Goal: Information Seeking & Learning: Find specific fact

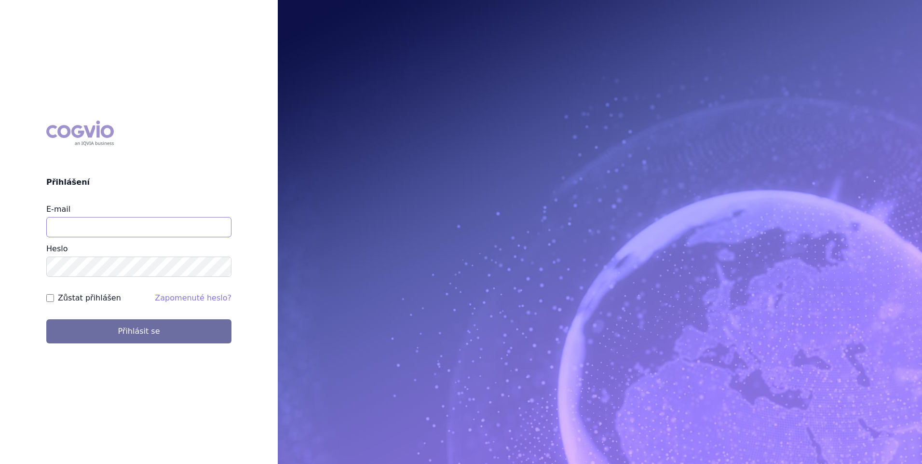
type input "jana.sipkova@vzp.cz"
click at [89, 300] on label "Zůstat přihlášen" at bounding box center [89, 298] width 63 height 12
click at [54, 300] on input "Zůstat přihlášen" at bounding box center [50, 298] width 8 height 8
checkbox input "true"
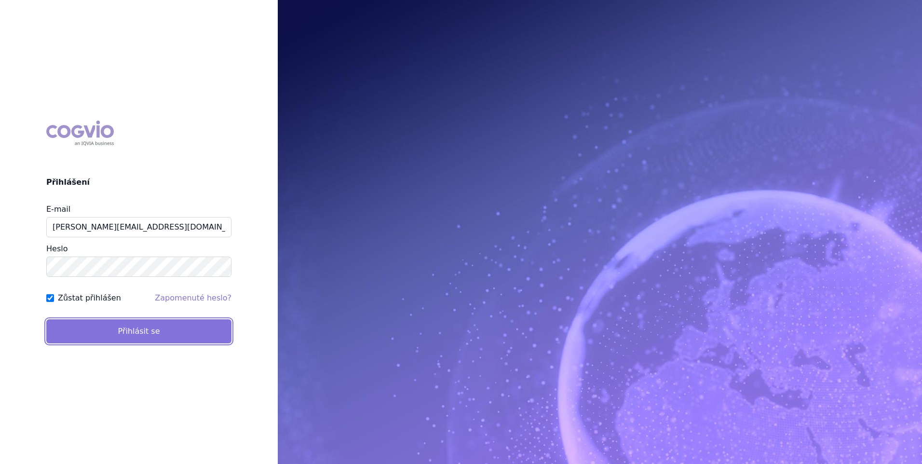
click at [95, 332] on button "Přihlásit se" at bounding box center [138, 331] width 185 height 24
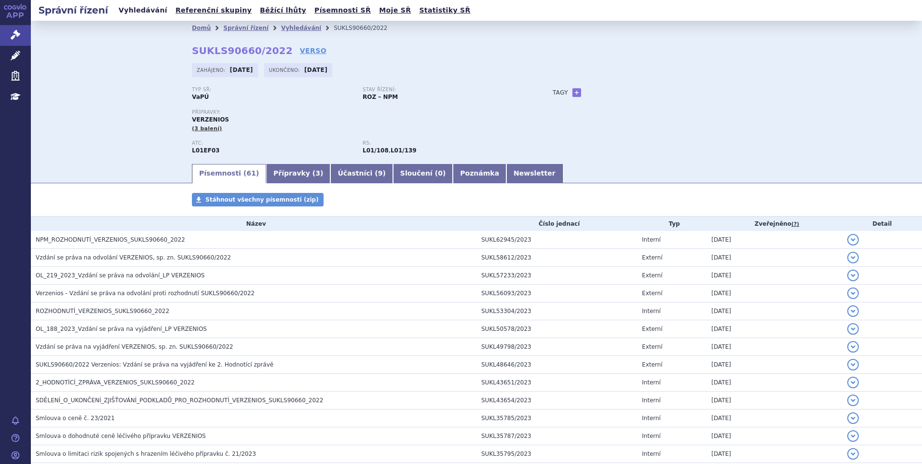
click at [146, 15] on link "Vyhledávání" at bounding box center [143, 10] width 54 height 13
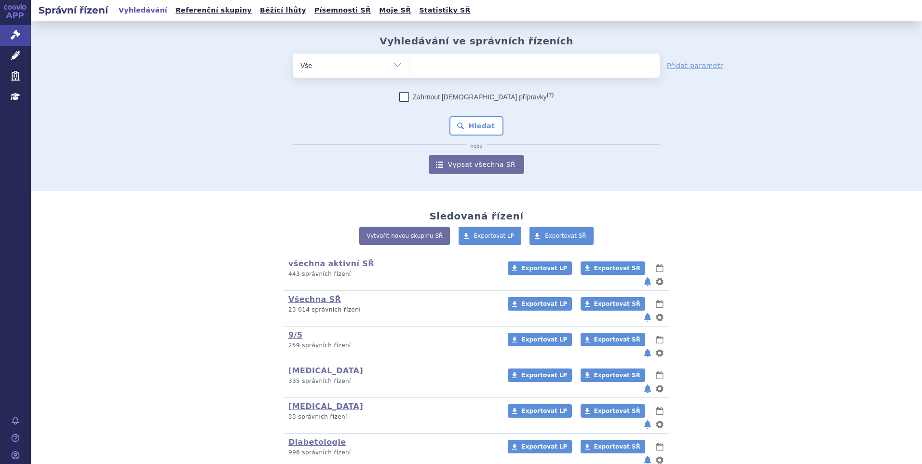
click at [447, 68] on ul at bounding box center [534, 64] width 250 height 20
click at [409, 68] on select at bounding box center [409, 65] width 0 height 24
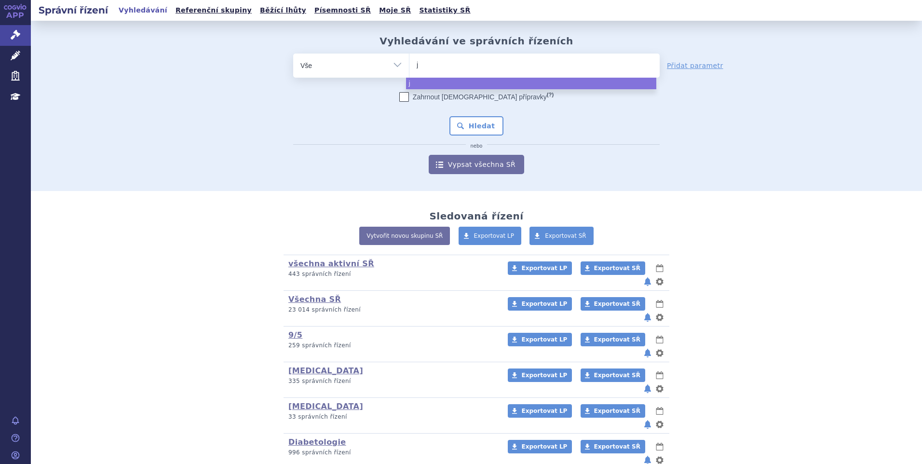
type input "ja"
type input "jard"
type input "jardi"
type input "jardia"
type input "jardian"
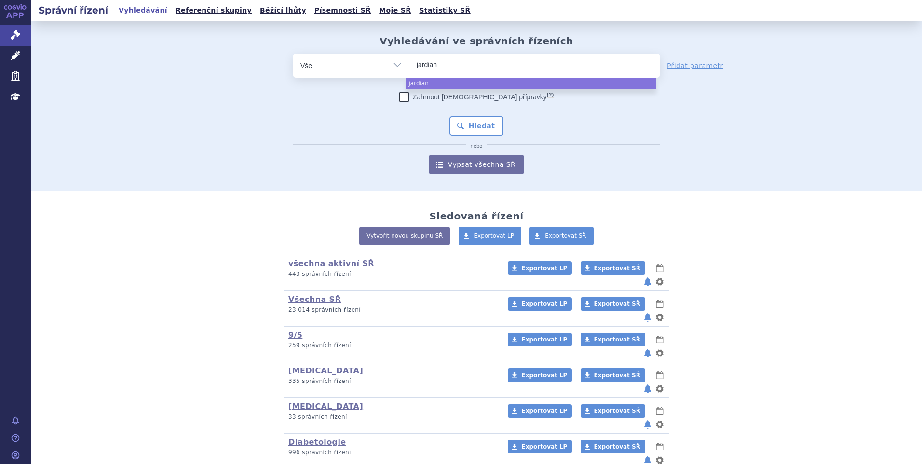
type input "jardianc"
type input "[MEDICAL_DATA]"
select select "[MEDICAL_DATA]"
click at [462, 119] on button "Hledat" at bounding box center [476, 125] width 54 height 19
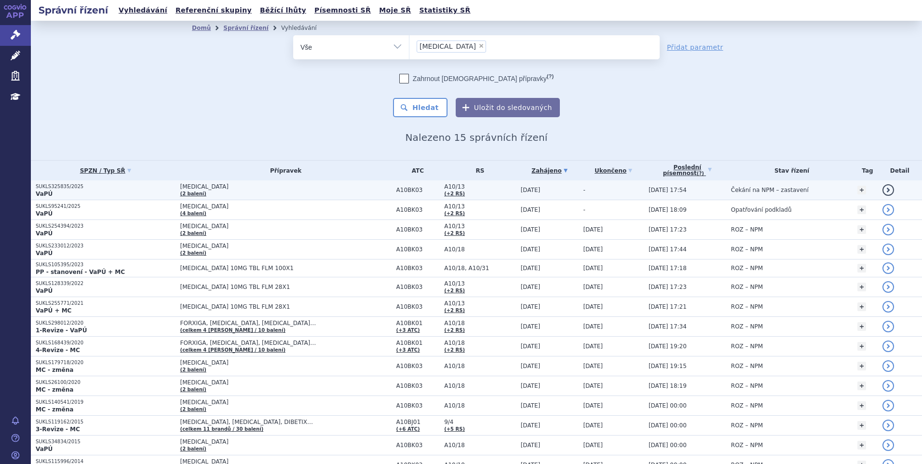
click at [55, 190] on p "SUKLS325835/2025" at bounding box center [106, 186] width 140 height 7
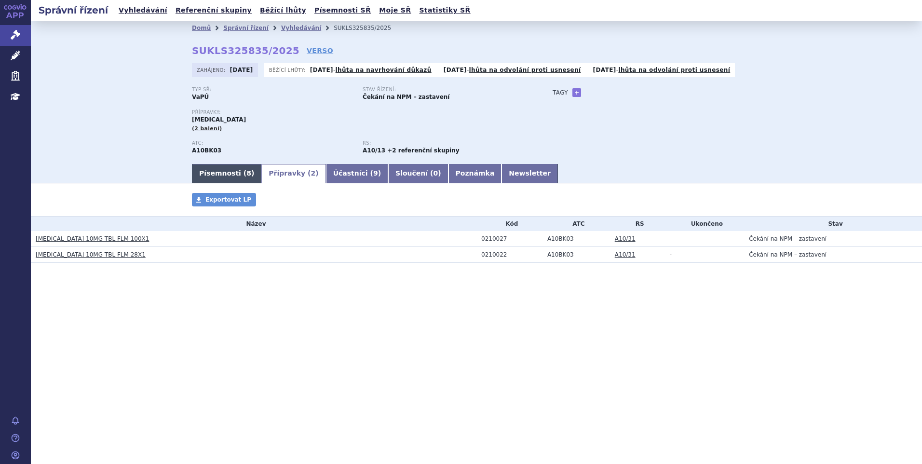
click at [208, 179] on link "Písemnosti ( 8 )" at bounding box center [226, 173] width 69 height 19
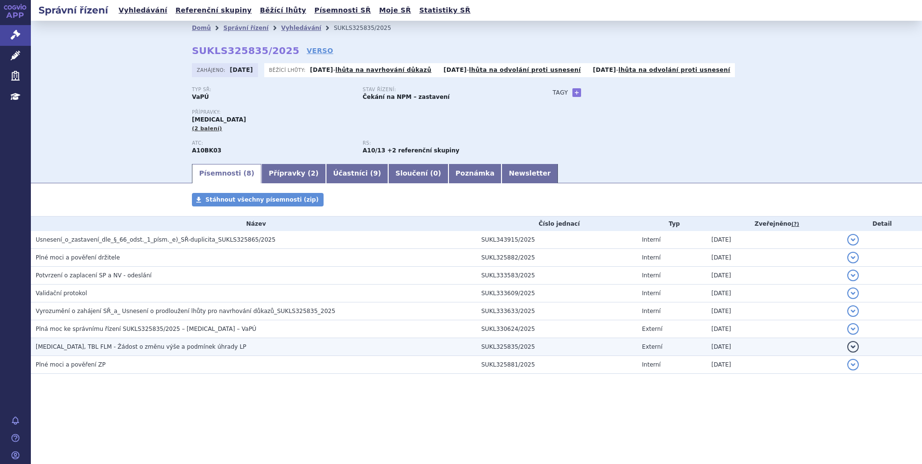
click at [125, 343] on span "JARDIANCE, TBL FLM - Žádost o změnu výše a podmínek úhrady LP" at bounding box center [141, 346] width 211 height 7
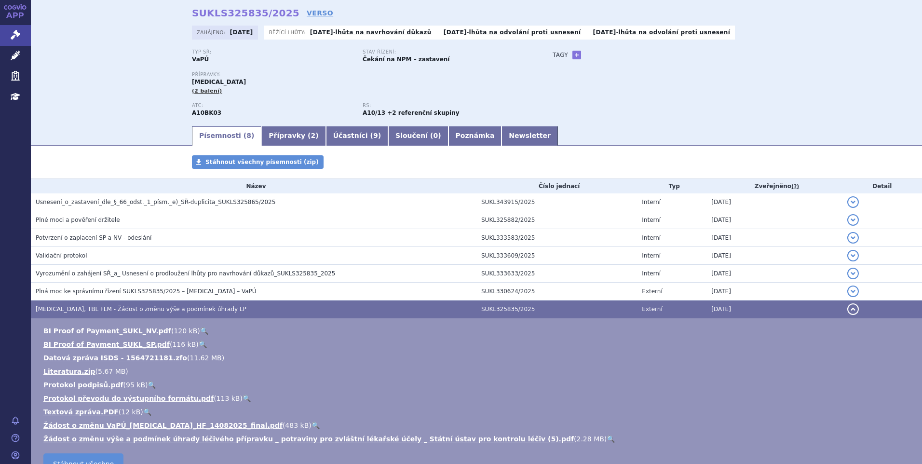
scroll to position [96, 0]
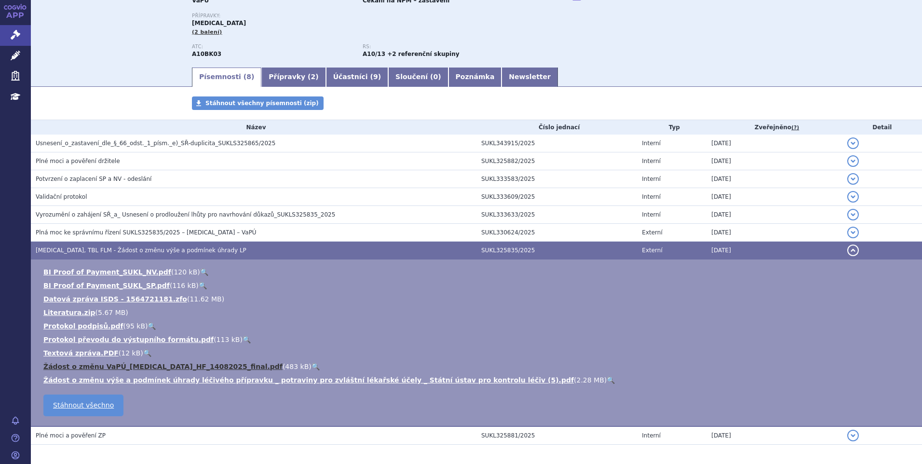
click at [128, 367] on link "Žádost o změnu VaPÚ_Jardiance_HF_14082025_final.pdf" at bounding box center [162, 367] width 239 height 8
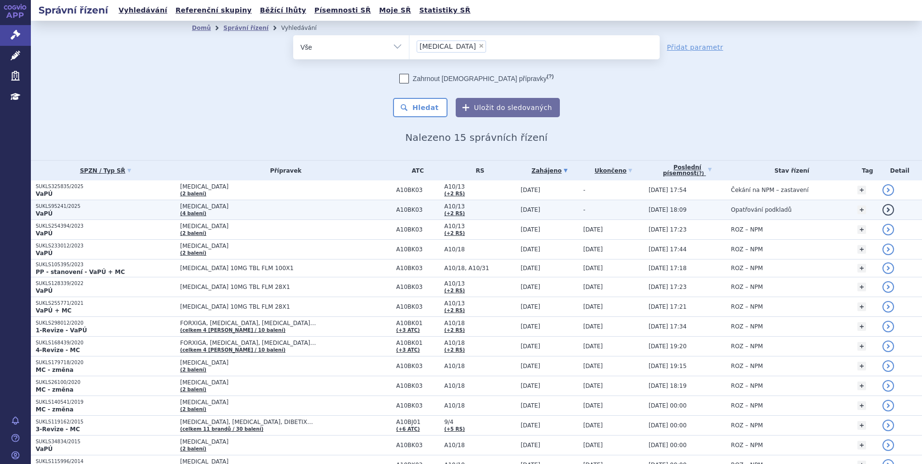
click at [47, 207] on p "SUKLS95241/2025" at bounding box center [106, 206] width 140 height 7
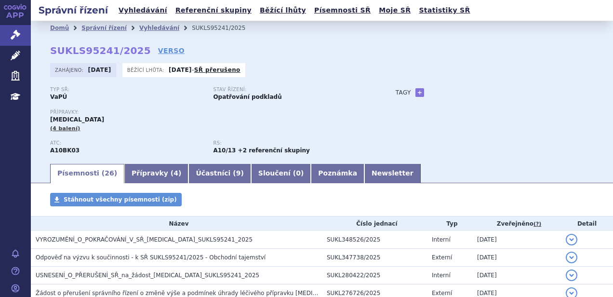
click at [471, 119] on div "Typ SŘ: VaPÚ Stav řízení: Opatřování podkladů Přípravky: [MEDICAL_DATA] (4 bale…" at bounding box center [322, 125] width 544 height 76
